Goal: Information Seeking & Learning: Check status

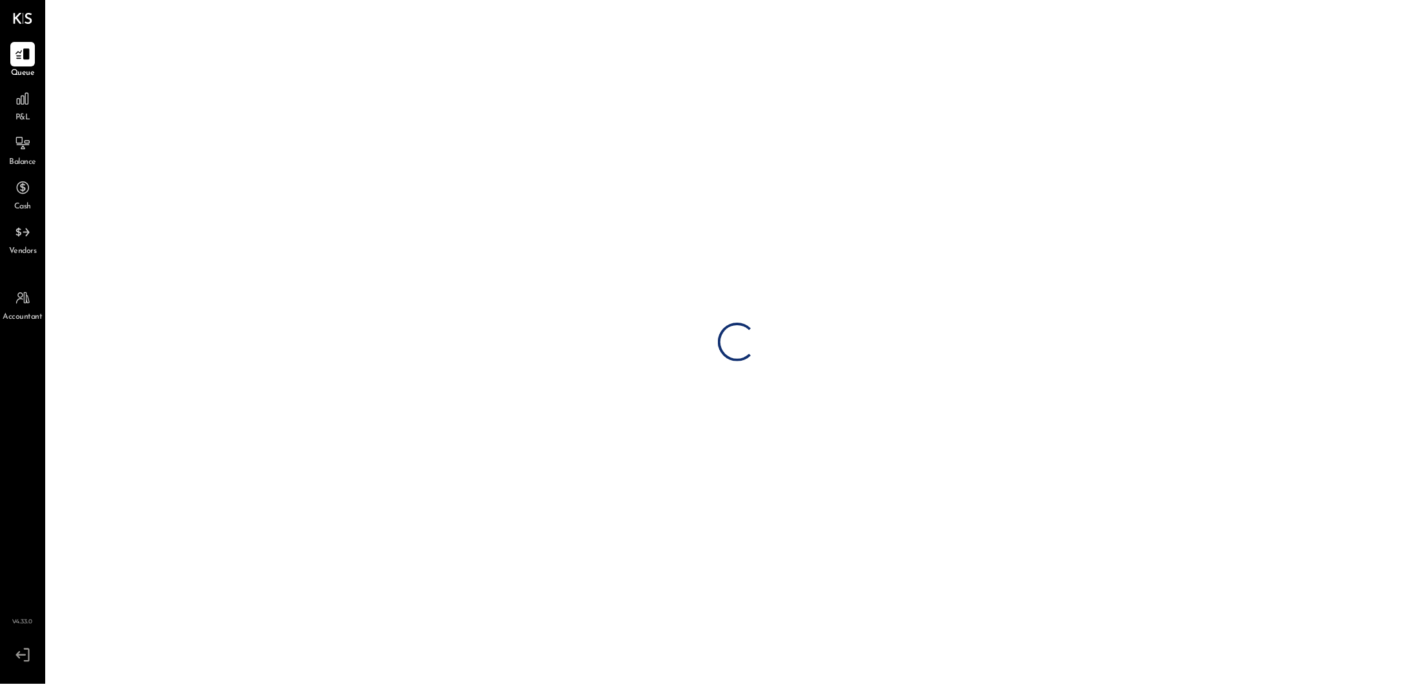
click at [34, 111] on div "P&L" at bounding box center [22, 104] width 25 height 37
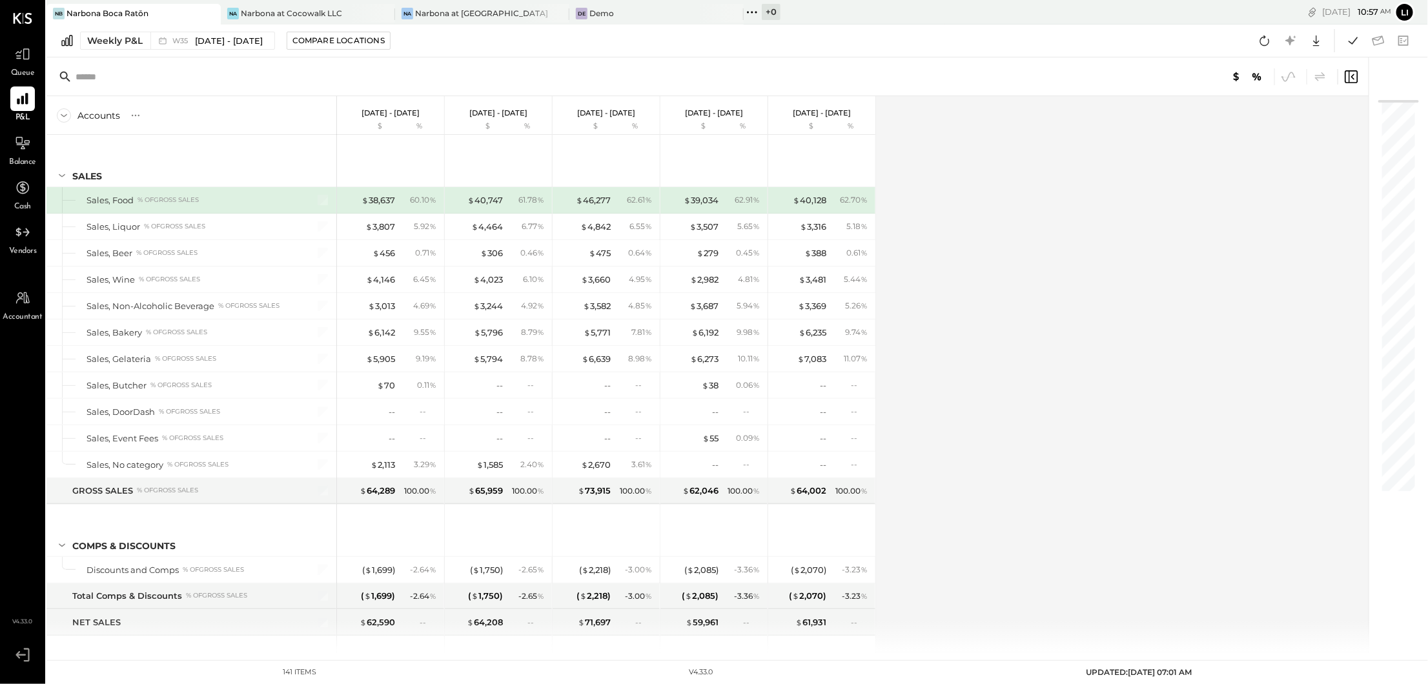
click at [755, 12] on icon at bounding box center [752, 12] width 17 height 17
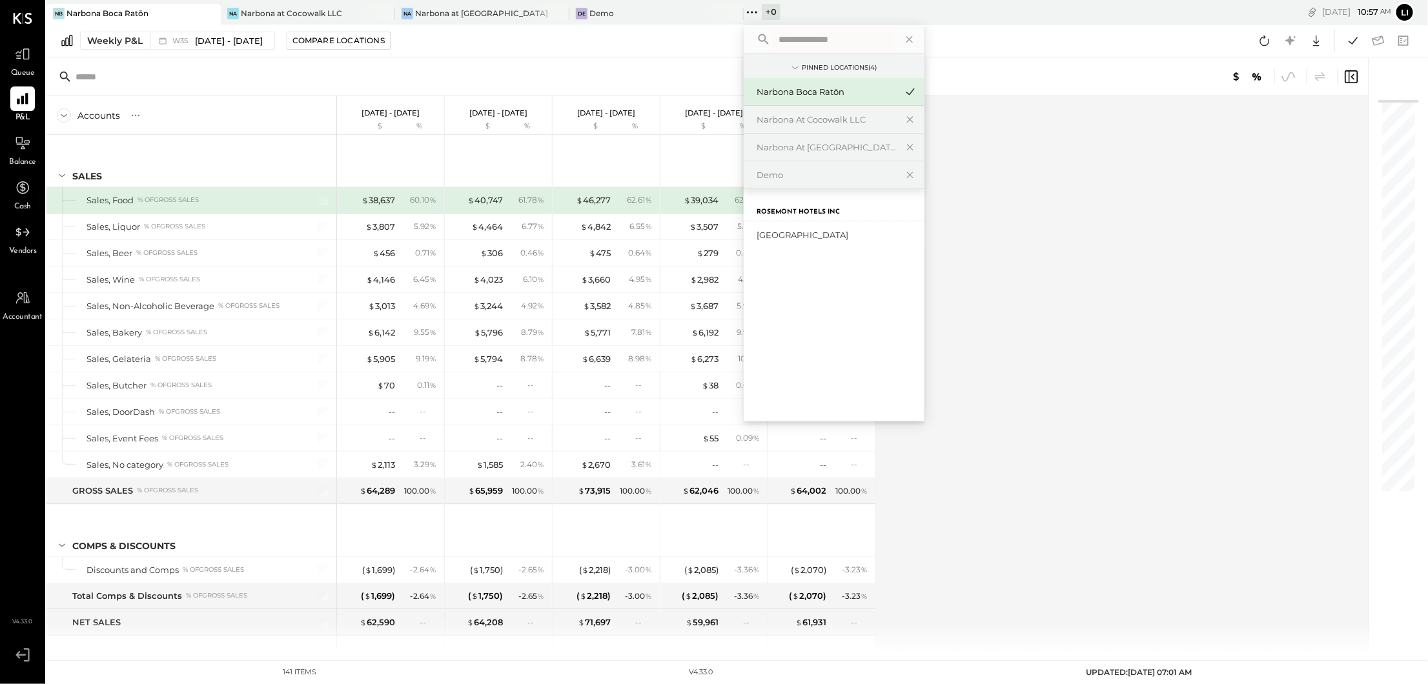
click at [798, 65] on icon at bounding box center [795, 68] width 14 height 14
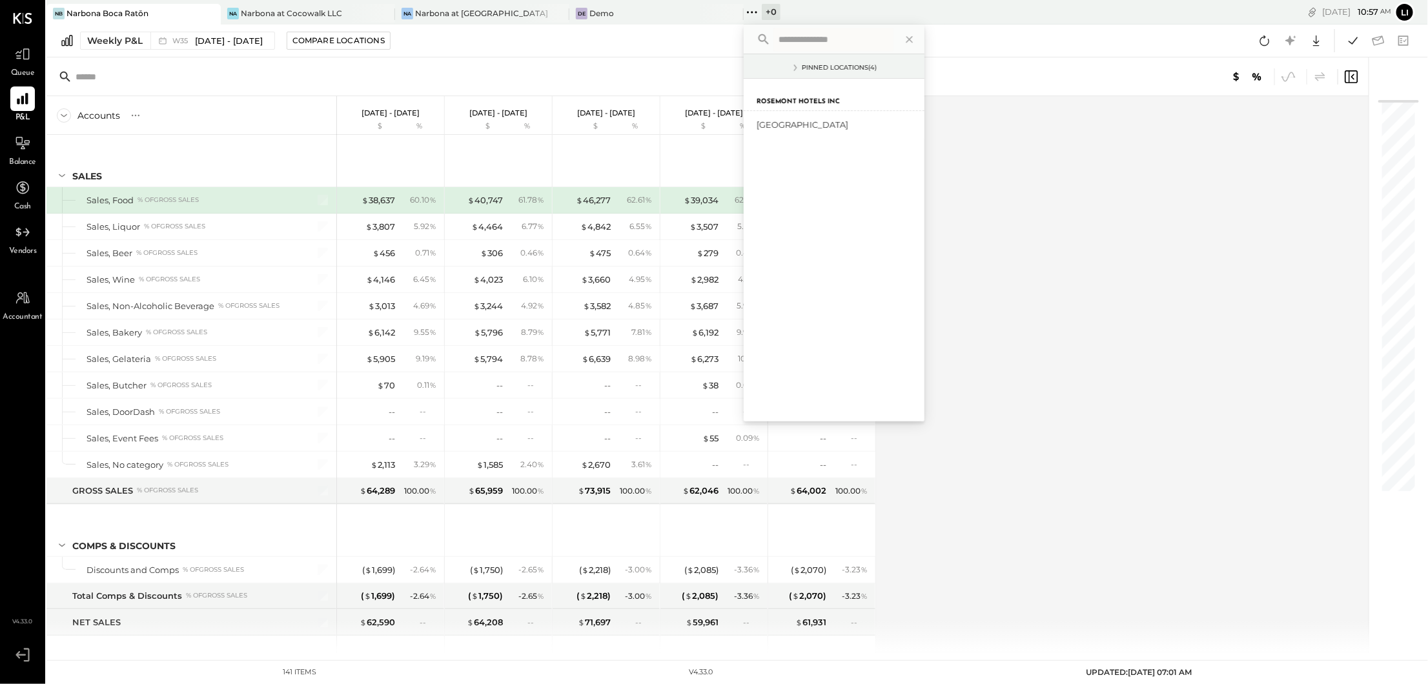
drag, startPoint x: 793, startPoint y: 65, endPoint x: 802, endPoint y: 77, distance: 14.9
click at [793, 65] on icon at bounding box center [795, 68] width 14 height 14
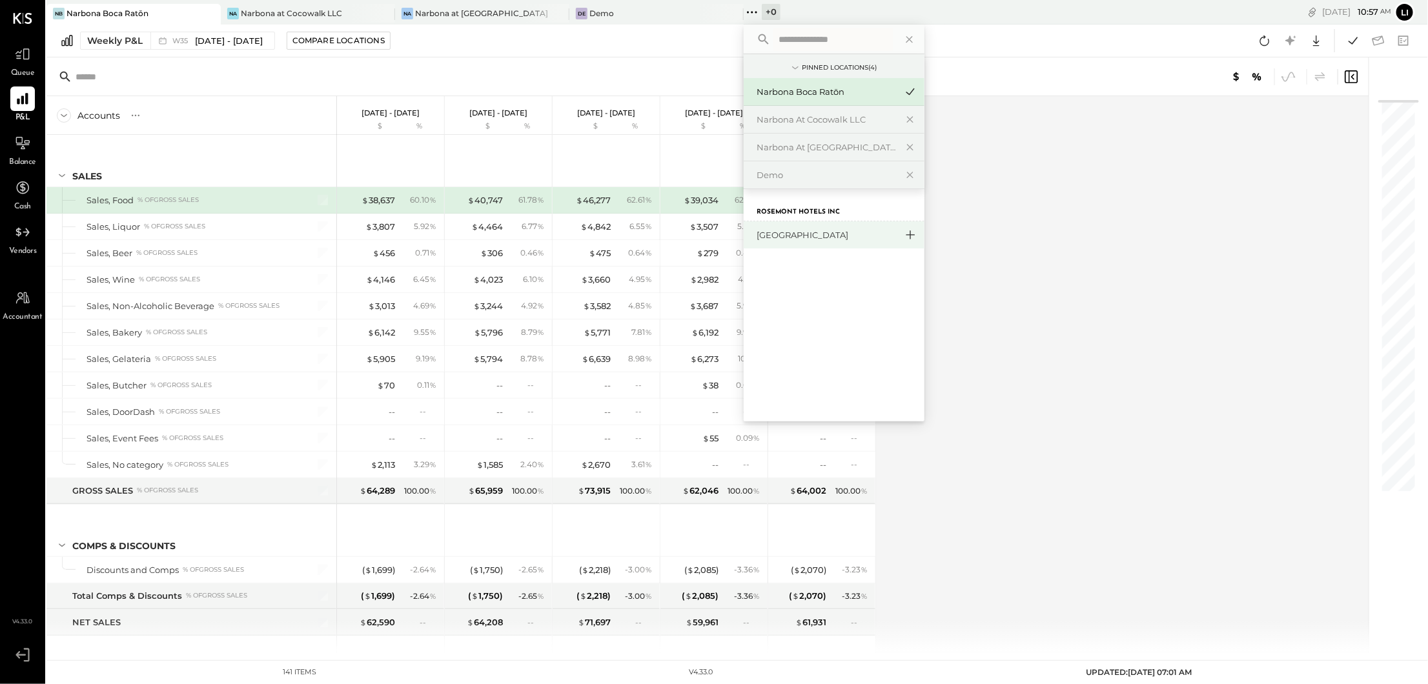
click at [909, 236] on icon at bounding box center [909, 235] width 15 height 17
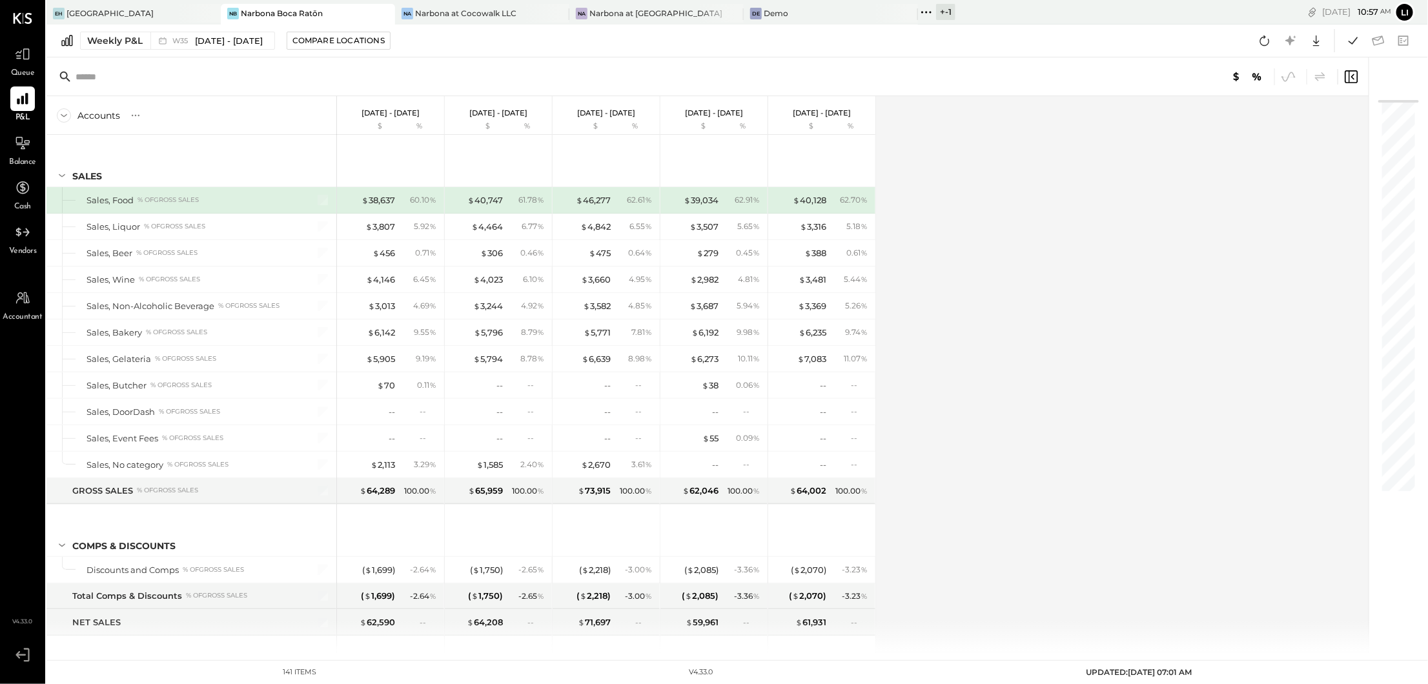
click at [1027, 17] on div "[DATE] 10 : 57 am Li User Profile" at bounding box center [1218, 12] width 420 height 25
click at [922, 14] on icon at bounding box center [926, 12] width 17 height 17
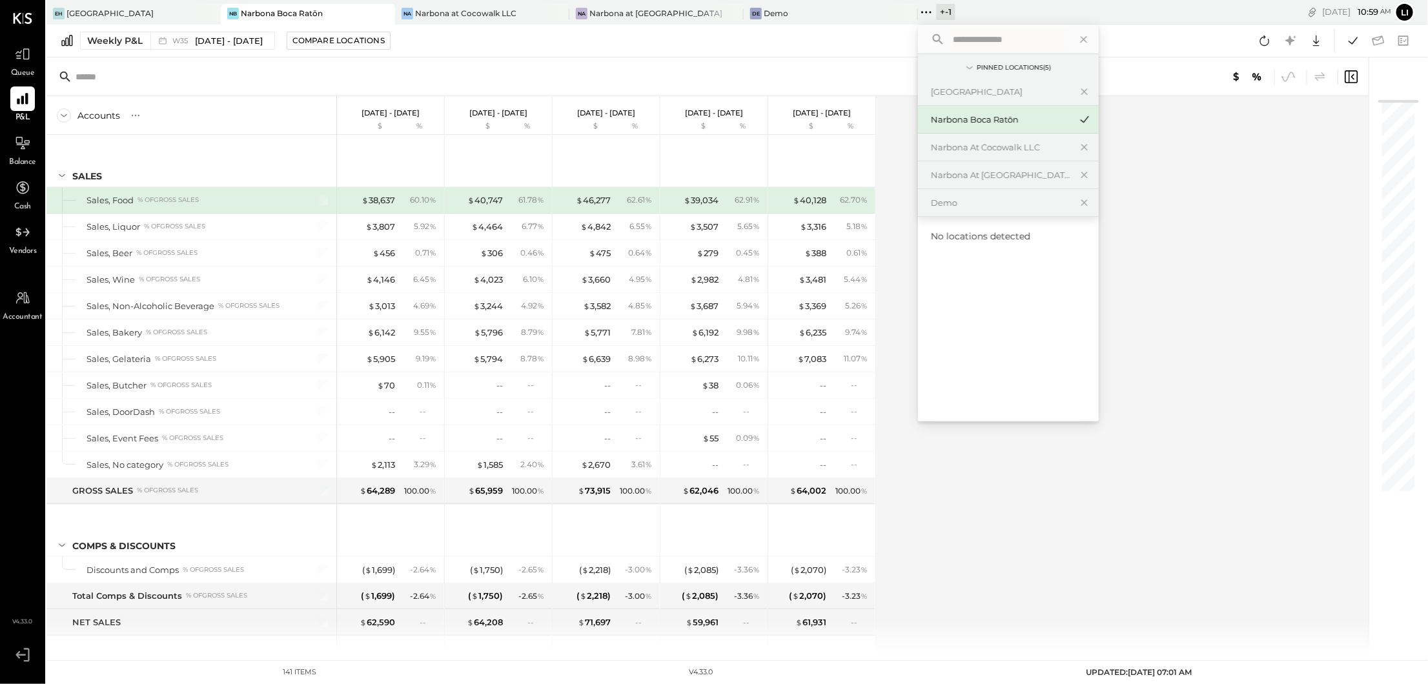
click at [1162, 38] on div "Weekly P&L W35 [DATE] - [DATE] Compare Locations Google Sheets Excel" at bounding box center [736, 41] width 1381 height 33
